Goal: Task Accomplishment & Management: Manage account settings

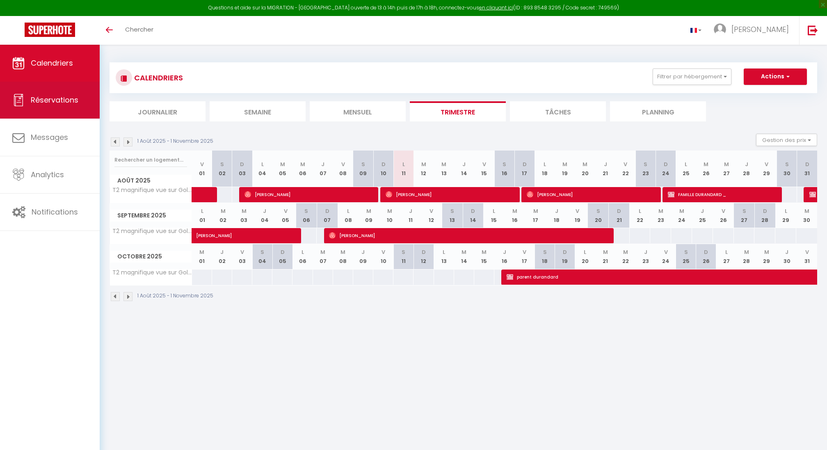
click at [61, 105] on link "Réservations" at bounding box center [50, 100] width 100 height 37
select select "not_cancelled"
select select
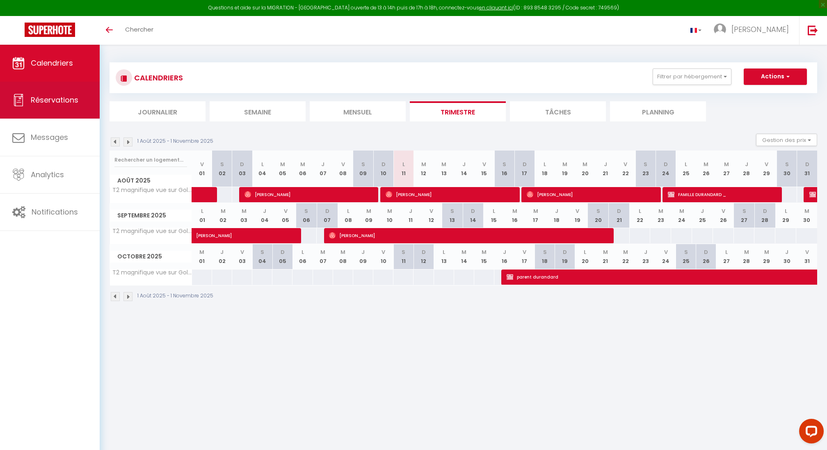
select select
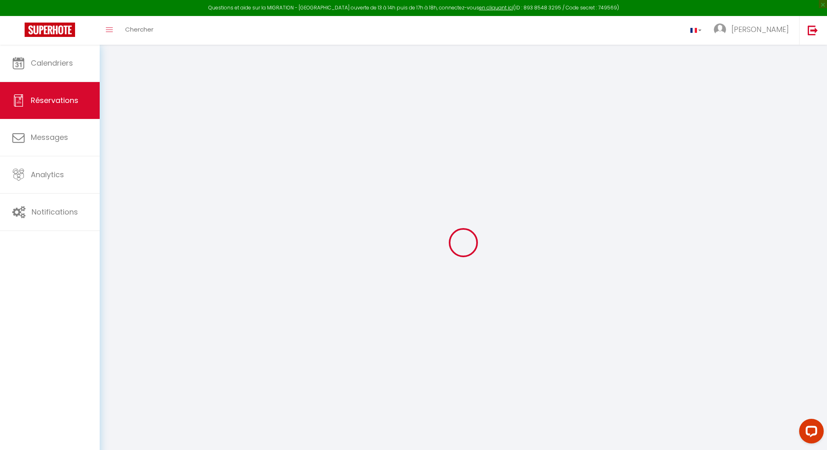
select select
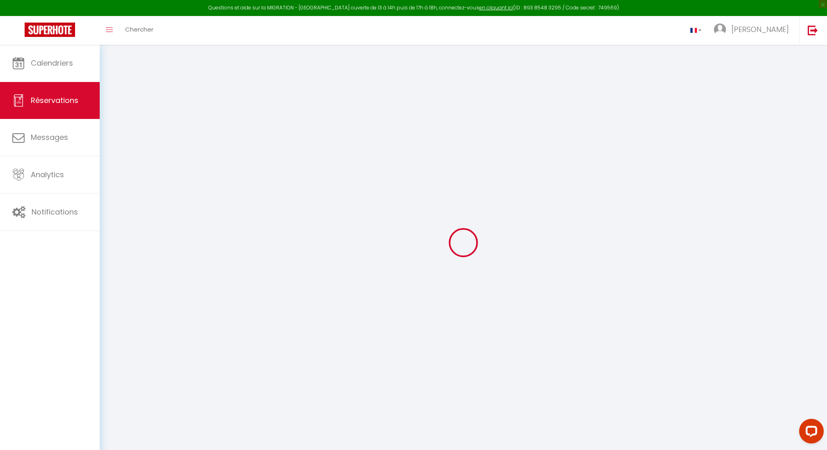
select select
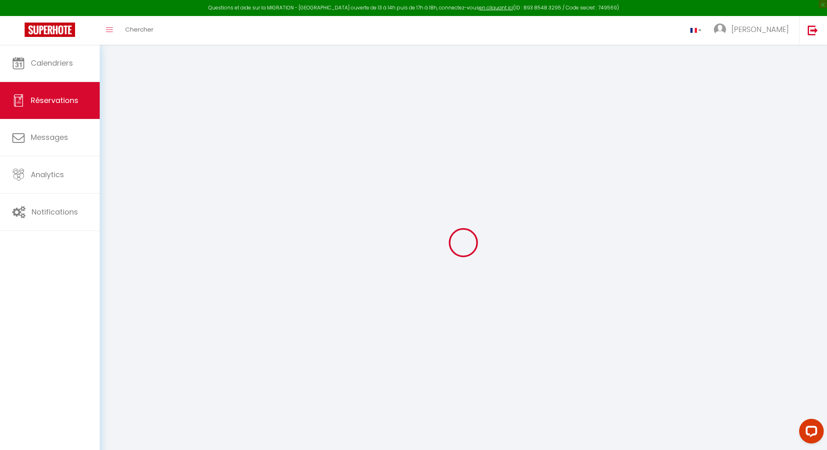
select select
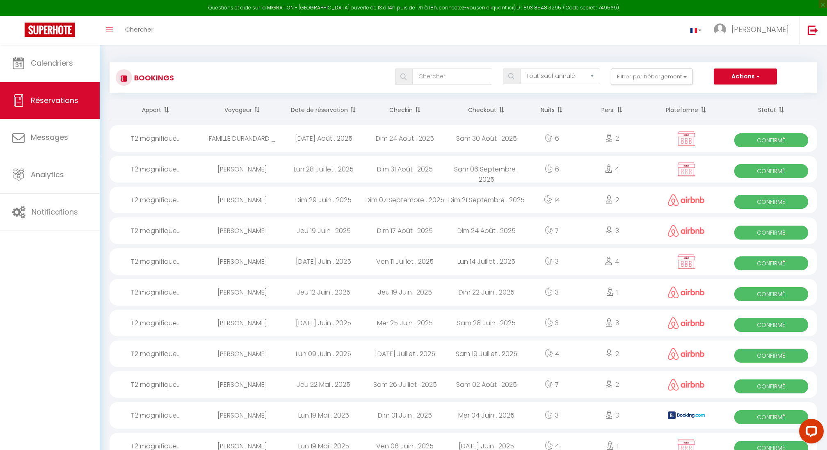
click at [393, 168] on div "Dim 31 Août . 2025" at bounding box center [404, 169] width 81 height 27
select select "OK"
select select "KO"
select select "0"
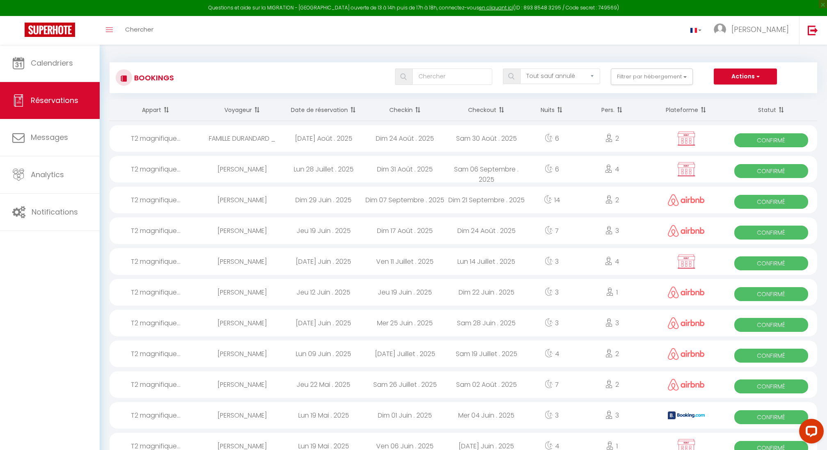
select select "1"
select select
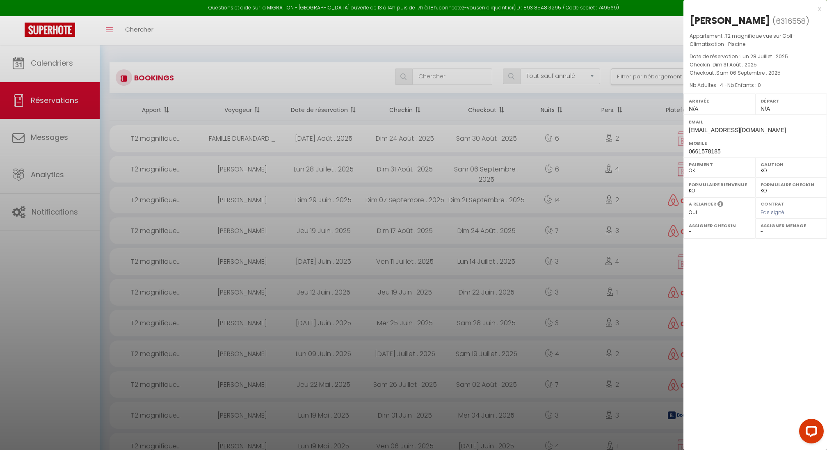
click at [572, 134] on div at bounding box center [413, 225] width 827 height 450
